Goal: Check status: Check status

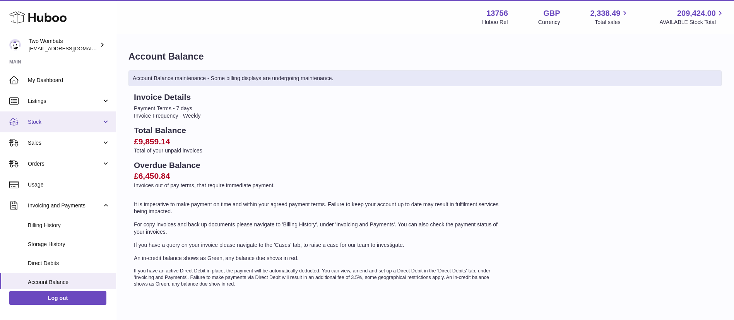
click at [66, 125] on link "Stock" at bounding box center [58, 121] width 116 height 21
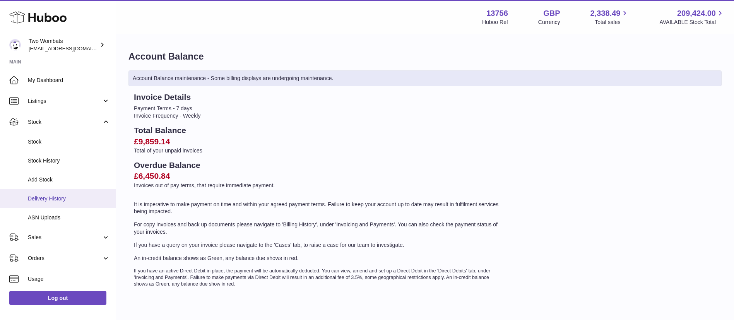
click at [76, 198] on span "Delivery History" at bounding box center [69, 198] width 82 height 7
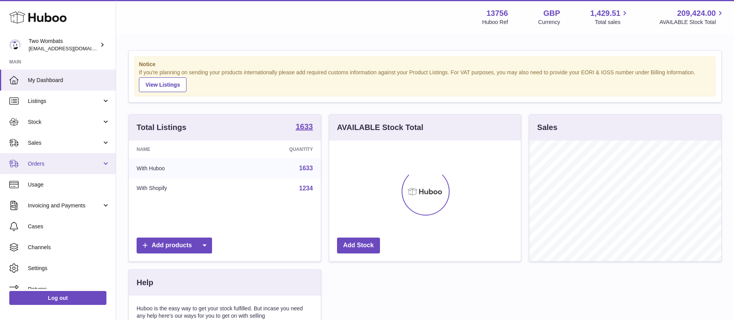
scroll to position [121, 191]
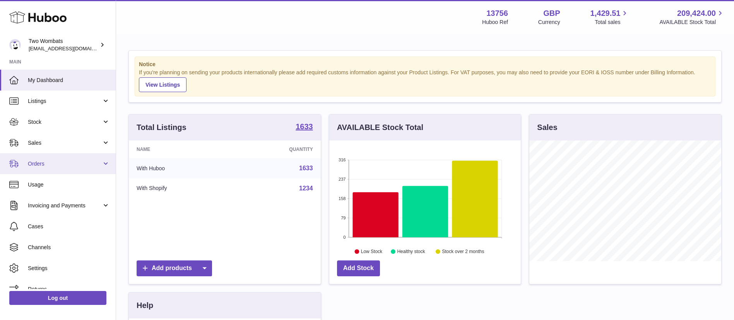
click at [85, 160] on span "Orders" at bounding box center [65, 163] width 74 height 7
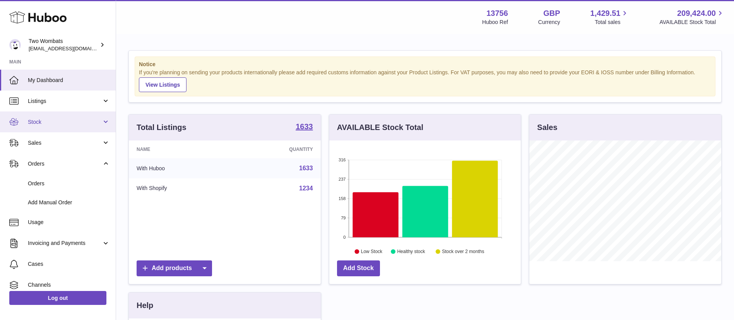
click at [67, 121] on span "Stock" at bounding box center [65, 121] width 74 height 7
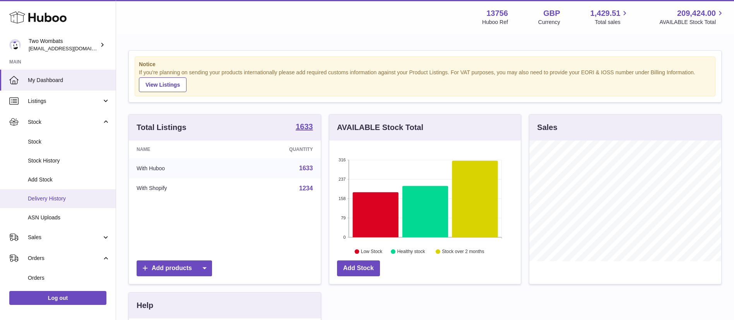
click at [77, 193] on link "Delivery History" at bounding box center [58, 198] width 116 height 19
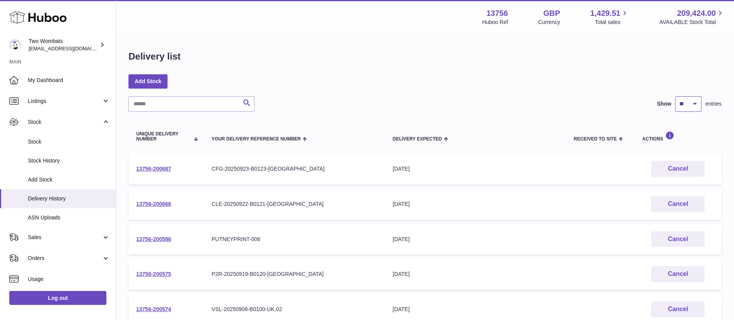
click at [691, 108] on select "** ** ** ***" at bounding box center [688, 103] width 26 height 15
select select "***"
click at [675, 96] on select "** ** ** ***" at bounding box center [688, 103] width 26 height 15
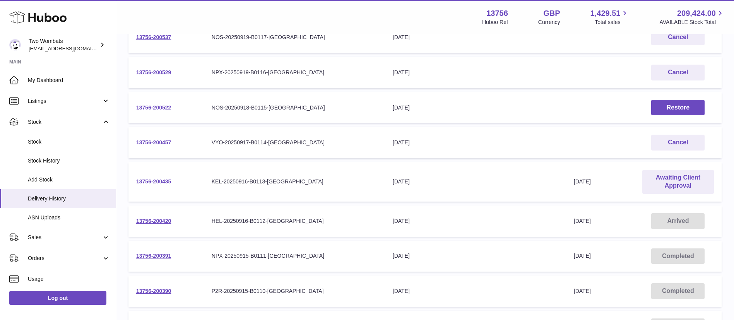
scroll to position [305, 0]
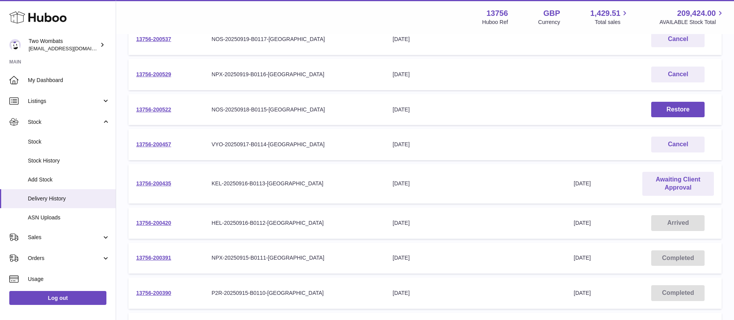
drag, startPoint x: 156, startPoint y: 178, endPoint x: 147, endPoint y: 188, distance: 12.6
drag, startPoint x: 147, startPoint y: 188, endPoint x: 141, endPoint y: 188, distance: 6.2
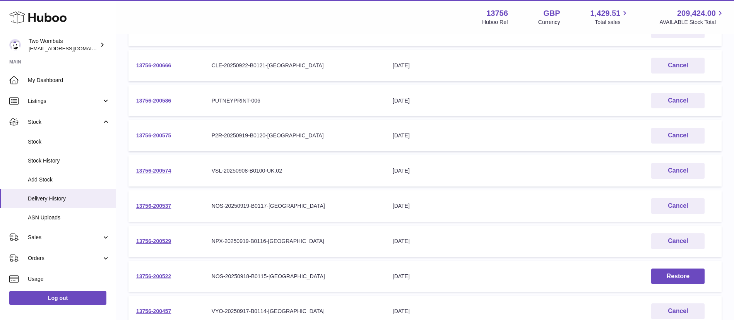
scroll to position [0, 0]
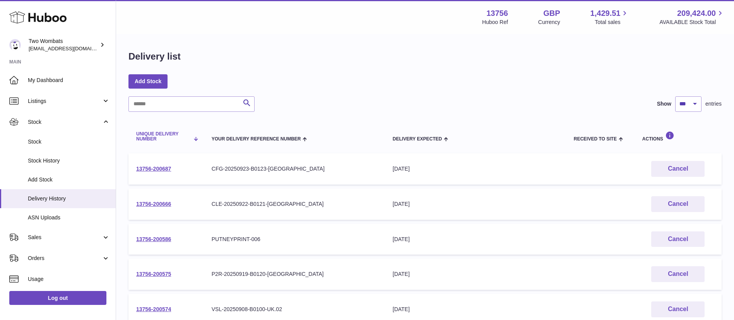
drag, startPoint x: 723, startPoint y: 157, endPoint x: 137, endPoint y: 136, distance: 586.8
copy thead
click at [577, 233] on td "Received to Site" at bounding box center [600, 239] width 68 height 31
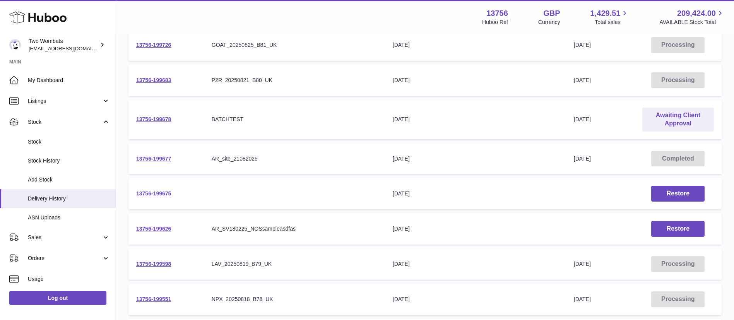
scroll to position [1400, 0]
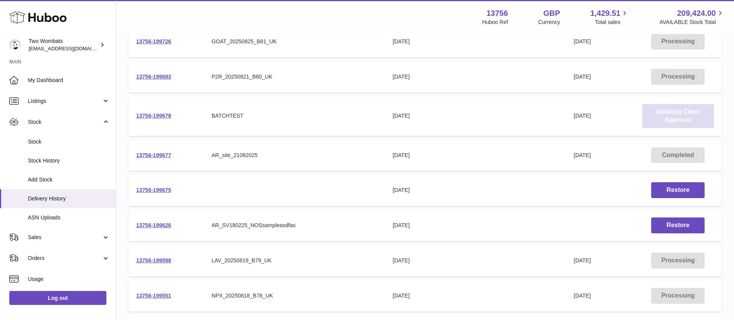
click at [674, 116] on link "Awaiting Client Approval" at bounding box center [678, 116] width 72 height 24
drag, startPoint x: 477, startPoint y: 84, endPoint x: 531, endPoint y: 103, distance: 56.8
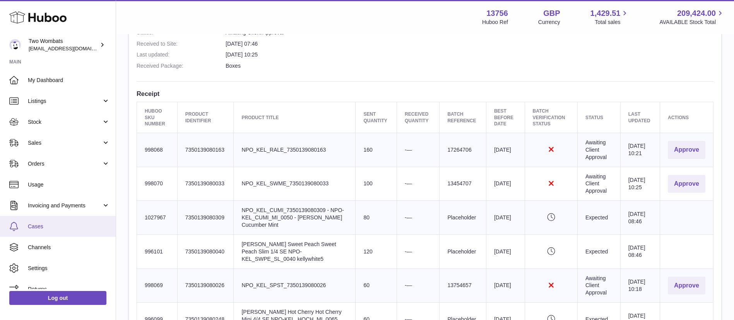
scroll to position [236, 0]
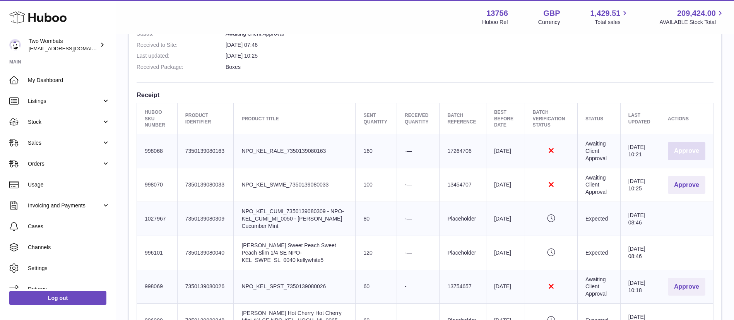
click at [692, 148] on button "Approve" at bounding box center [687, 151] width 38 height 18
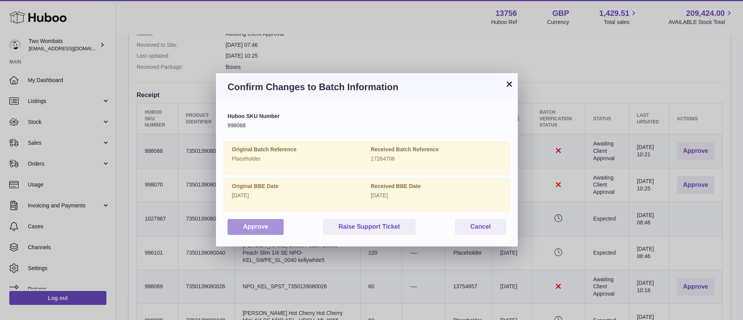
click at [248, 221] on button "Approve" at bounding box center [255, 227] width 56 height 16
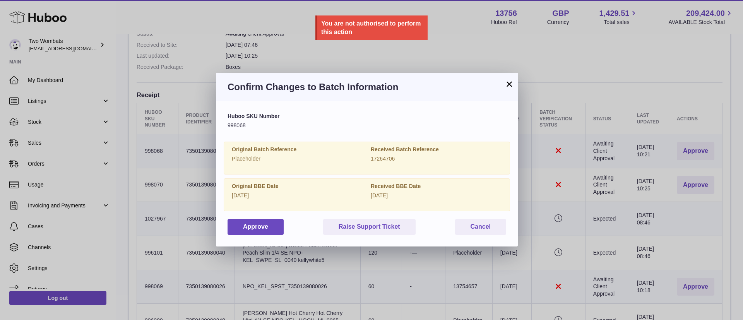
click at [510, 83] on button "×" at bounding box center [508, 83] width 9 height 9
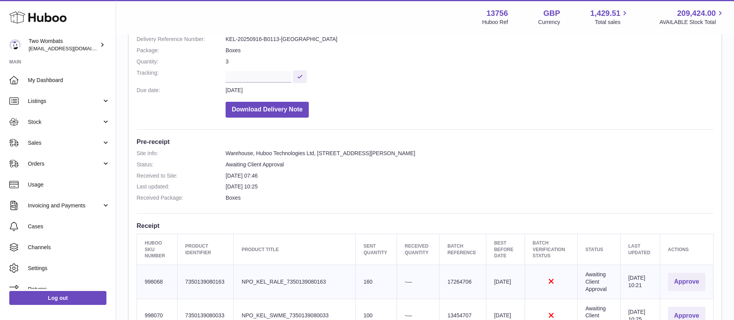
scroll to position [0, 0]
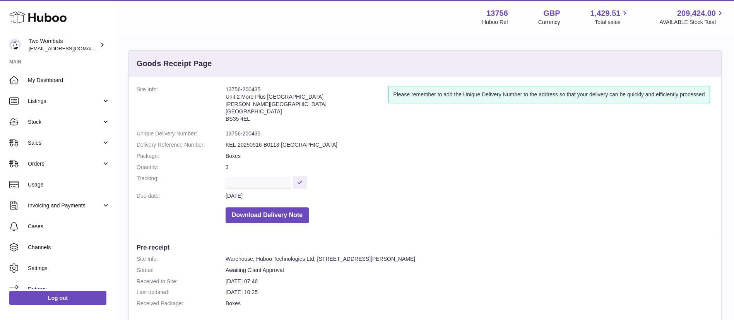
click at [255, 86] on address "13756-200435 Unit 2 More Plus Central Park Hudson Ave Severn Beach BS35 4EL" at bounding box center [307, 106] width 162 height 40
copy address "13756-200435"
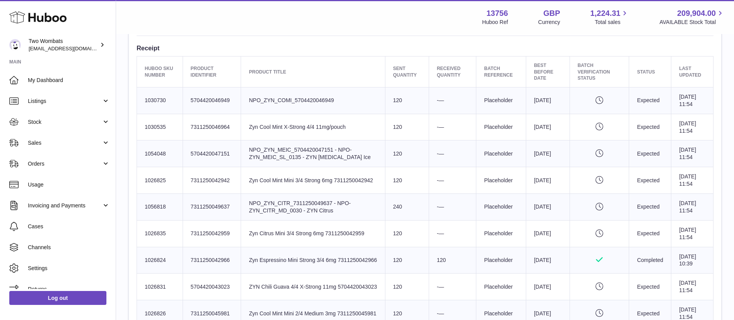
scroll to position [265, 0]
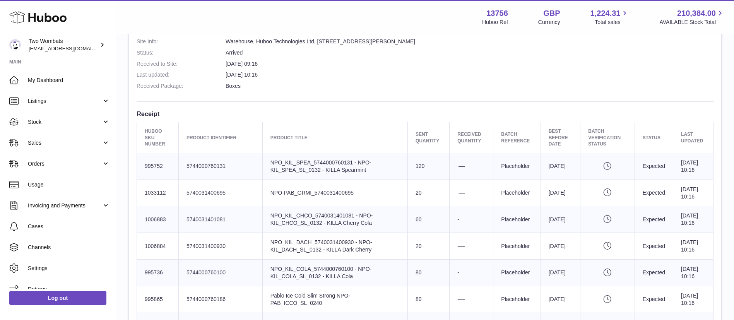
scroll to position [215, 0]
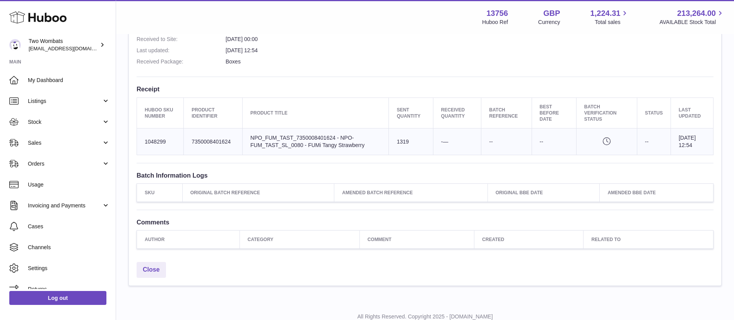
scroll to position [219, 0]
click at [348, 142] on td "Product title NPO_FUM_TAST_7350008401624 - NPO-FUM_TAST_SL_0080 - FUMi Tangy St…" at bounding box center [316, 142] width 146 height 27
copy tr "NPO_FUM_TAST_7350008401624 - NPO-FUM_TAST_SL_0080 - FUMi Tangy Strawberry"
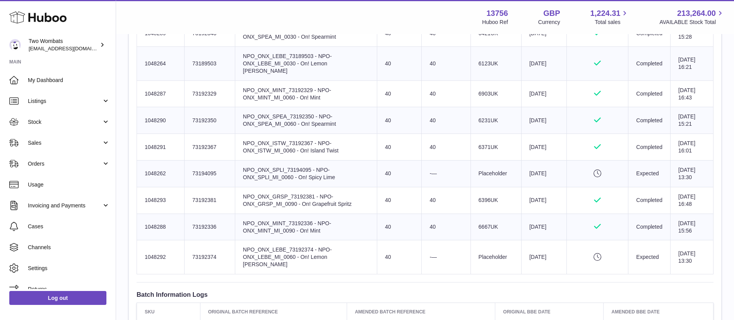
scroll to position [464, 0]
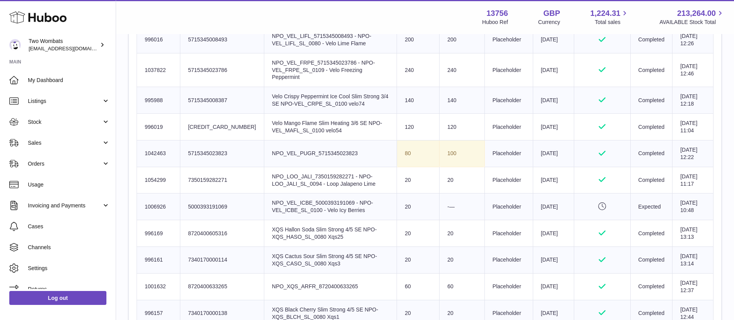
scroll to position [342, 0]
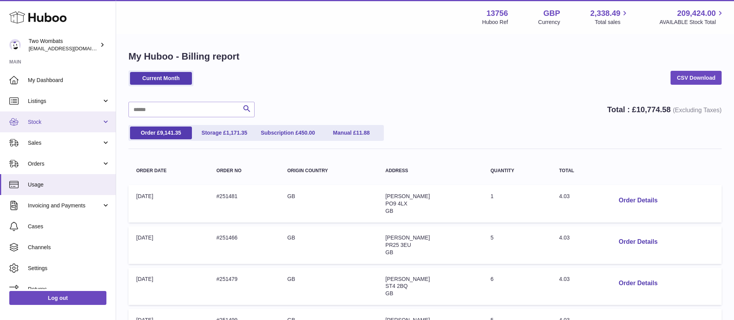
click at [67, 125] on link "Stock" at bounding box center [58, 121] width 116 height 21
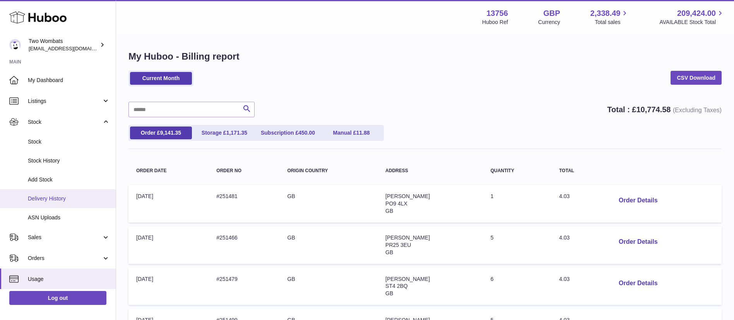
click at [71, 196] on span "Delivery History" at bounding box center [69, 198] width 82 height 7
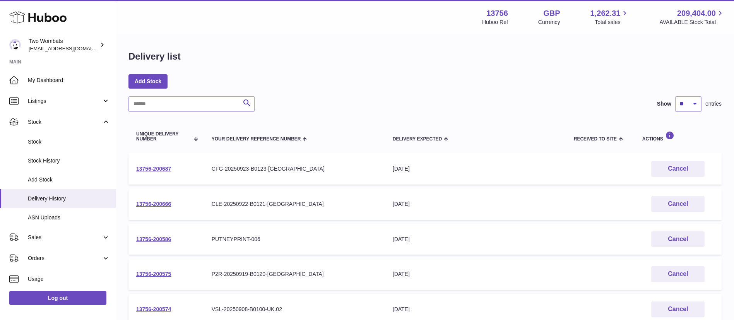
drag, startPoint x: 342, startPoint y: 15, endPoint x: 372, endPoint y: 44, distance: 41.9
click at [372, 44] on div "Delivery list Add Stock Search Show ** ** ** *** entries Unique Delivery Number…" at bounding box center [425, 291] width 618 height 513
drag, startPoint x: 185, startPoint y: 171, endPoint x: 134, endPoint y: 174, distance: 51.5
click at [134, 174] on td "13756-200687" at bounding box center [165, 168] width 75 height 31
copy link "13756-200687"
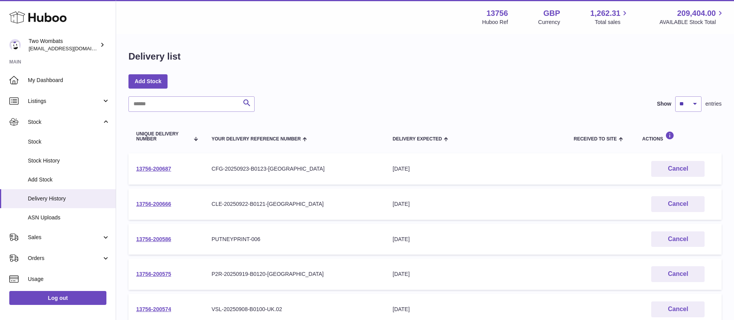
click at [378, 67] on div "Delivery list Add Stock Search Show ** ** ** *** entries Unique Delivery Number…" at bounding box center [425, 291] width 618 height 513
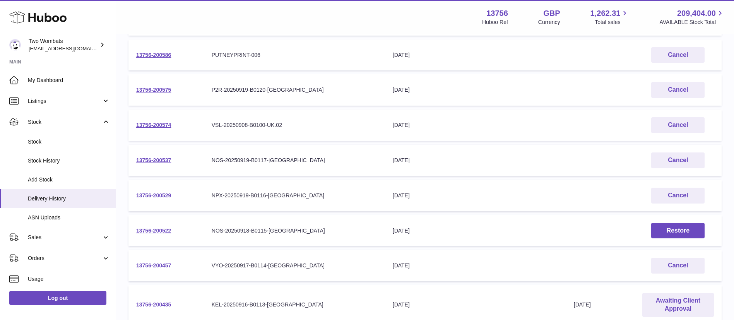
click at [503, 158] on div "[DATE]" at bounding box center [476, 160] width 166 height 7
drag, startPoint x: 188, startPoint y: 163, endPoint x: 135, endPoint y: 157, distance: 54.2
click at [135, 157] on td "13756-200537" at bounding box center [165, 160] width 75 height 31
copy link "13756-200537"
click at [460, 179] on table "Unique Delivery Number Your Delivery Reference Number Delivery Expected Receive…" at bounding box center [424, 131] width 593 height 393
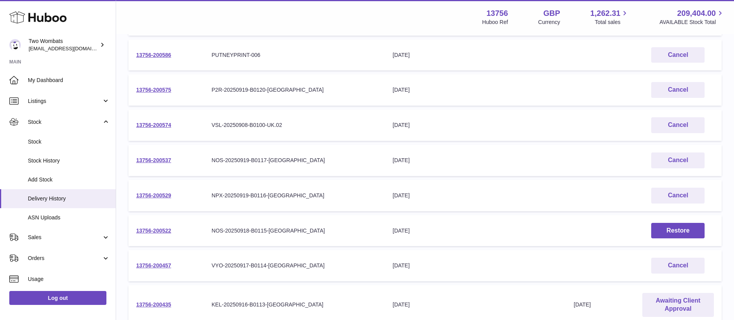
click at [277, 161] on div "NOS-20250919-B0117-[GEOGRAPHIC_DATA]" at bounding box center [295, 160] width 166 height 7
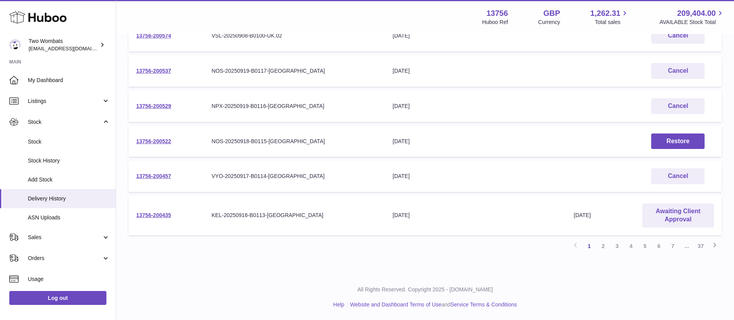
scroll to position [0, 0]
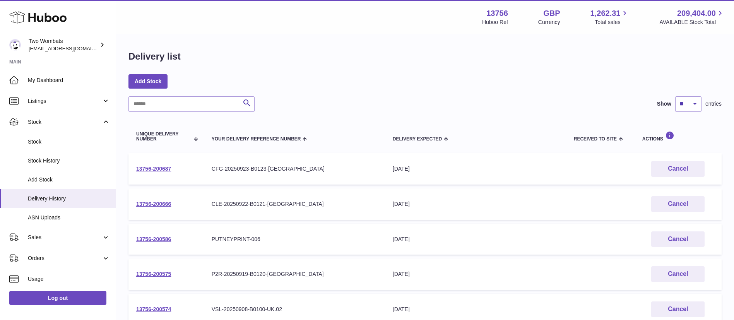
drag, startPoint x: 700, startPoint y: 101, endPoint x: 693, endPoint y: 105, distance: 8.2
click at [699, 102] on div "Show ** ** ** *** entries" at bounding box center [687, 103] width 68 height 15
click at [691, 106] on select "** ** ** ***" at bounding box center [688, 103] width 26 height 15
select select "**"
click at [675, 96] on select "** ** ** ***" at bounding box center [688, 103] width 26 height 15
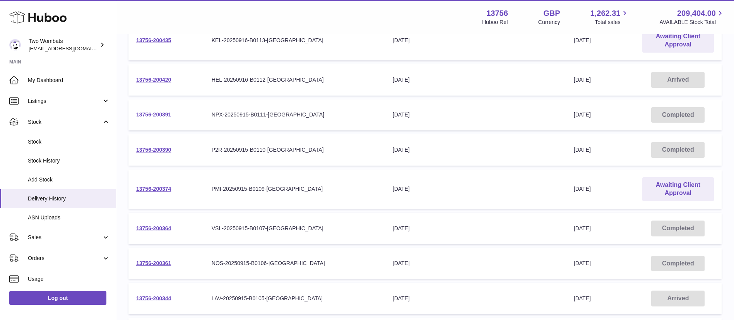
scroll to position [1694, 0]
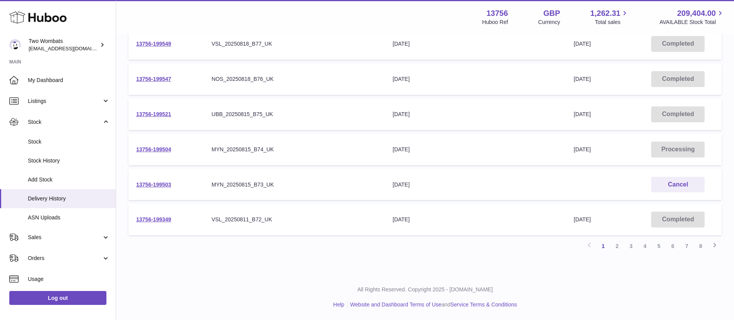
drag, startPoint x: 707, startPoint y: 185, endPoint x: 496, endPoint y: 232, distance: 216.0
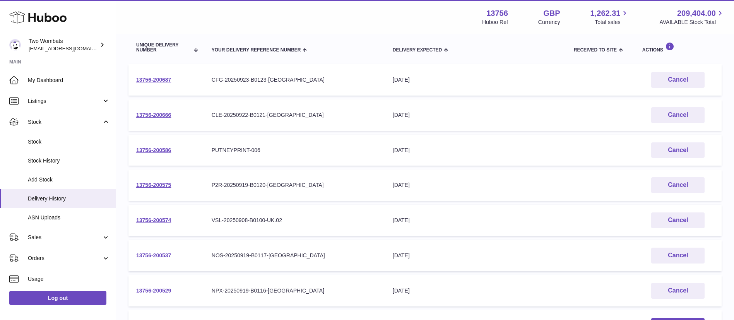
scroll to position [0, 0]
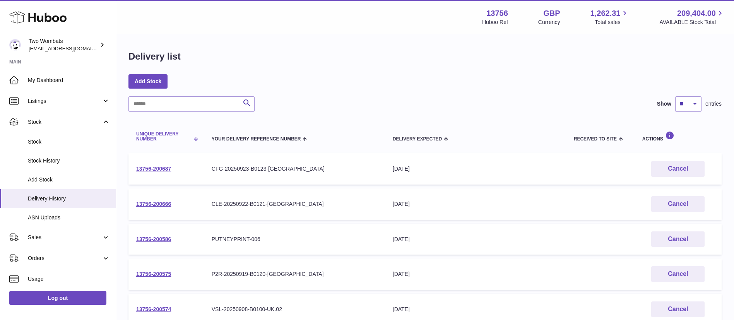
drag, startPoint x: 715, startPoint y: 187, endPoint x: 133, endPoint y: 132, distance: 583.6
copy table "Loremi Dolorsit Ametco Adip Elitsedd Eiusmodte Incidi Utlabore Etdolore Magnaal…"
